Goal: Find specific page/section: Find specific page/section

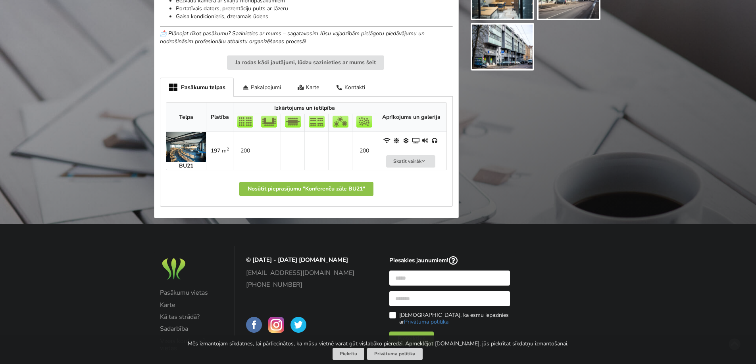
scroll to position [420, 0]
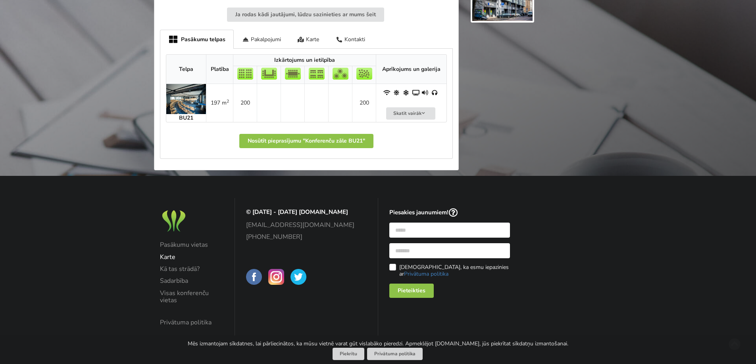
click at [166, 257] on link "Karte" at bounding box center [192, 257] width 64 height 7
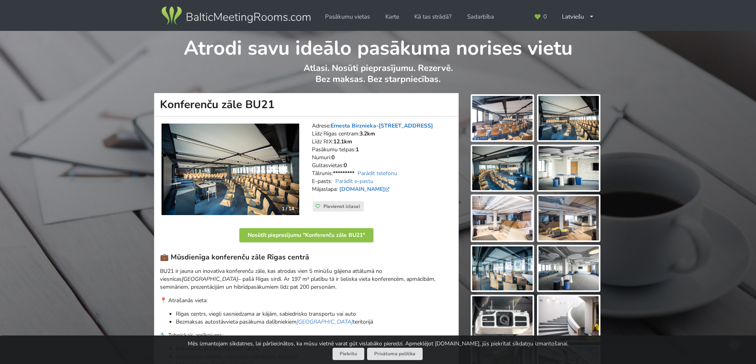
click at [366, 126] on link "Ernesta Birznieka-[STREET_ADDRESS]" at bounding box center [381, 126] width 102 height 8
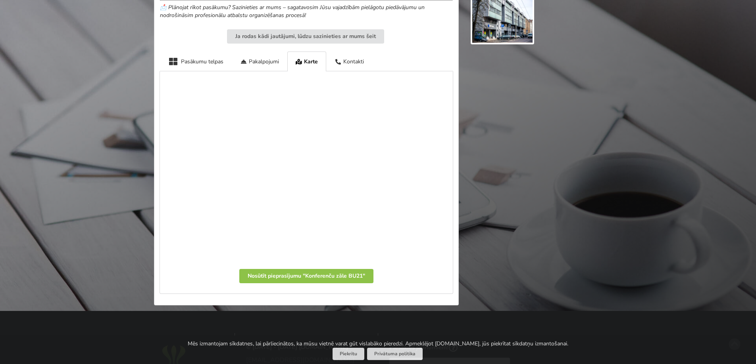
scroll to position [450, 0]
